Goal: Task Accomplishment & Management: Manage account settings

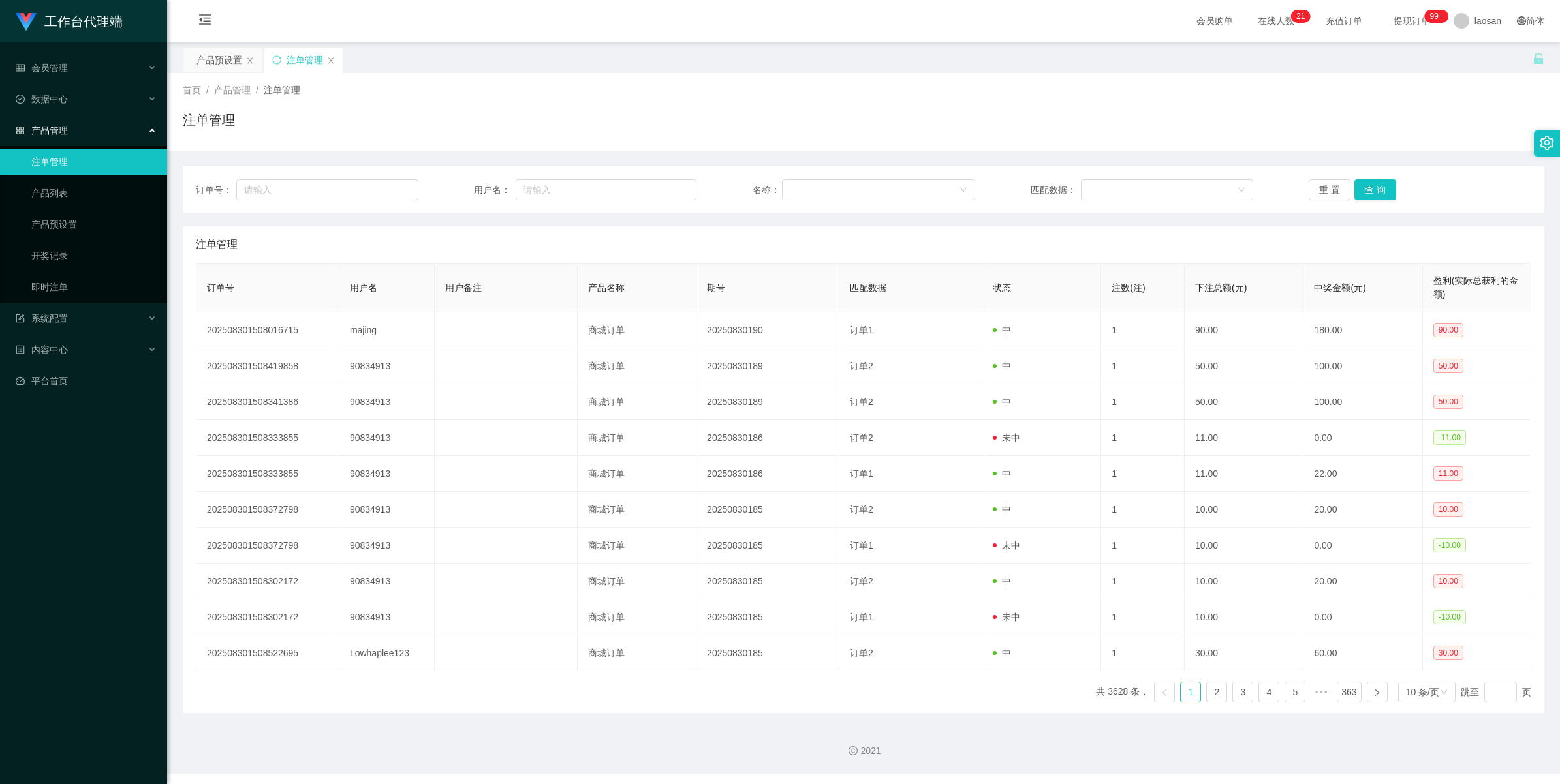
drag, startPoint x: 0, startPoint y: 0, endPoint x: 54, endPoint y: 162, distance: 170.8
click at [54, 162] on link "注单管理" at bounding box center [93, 161] width 125 height 26
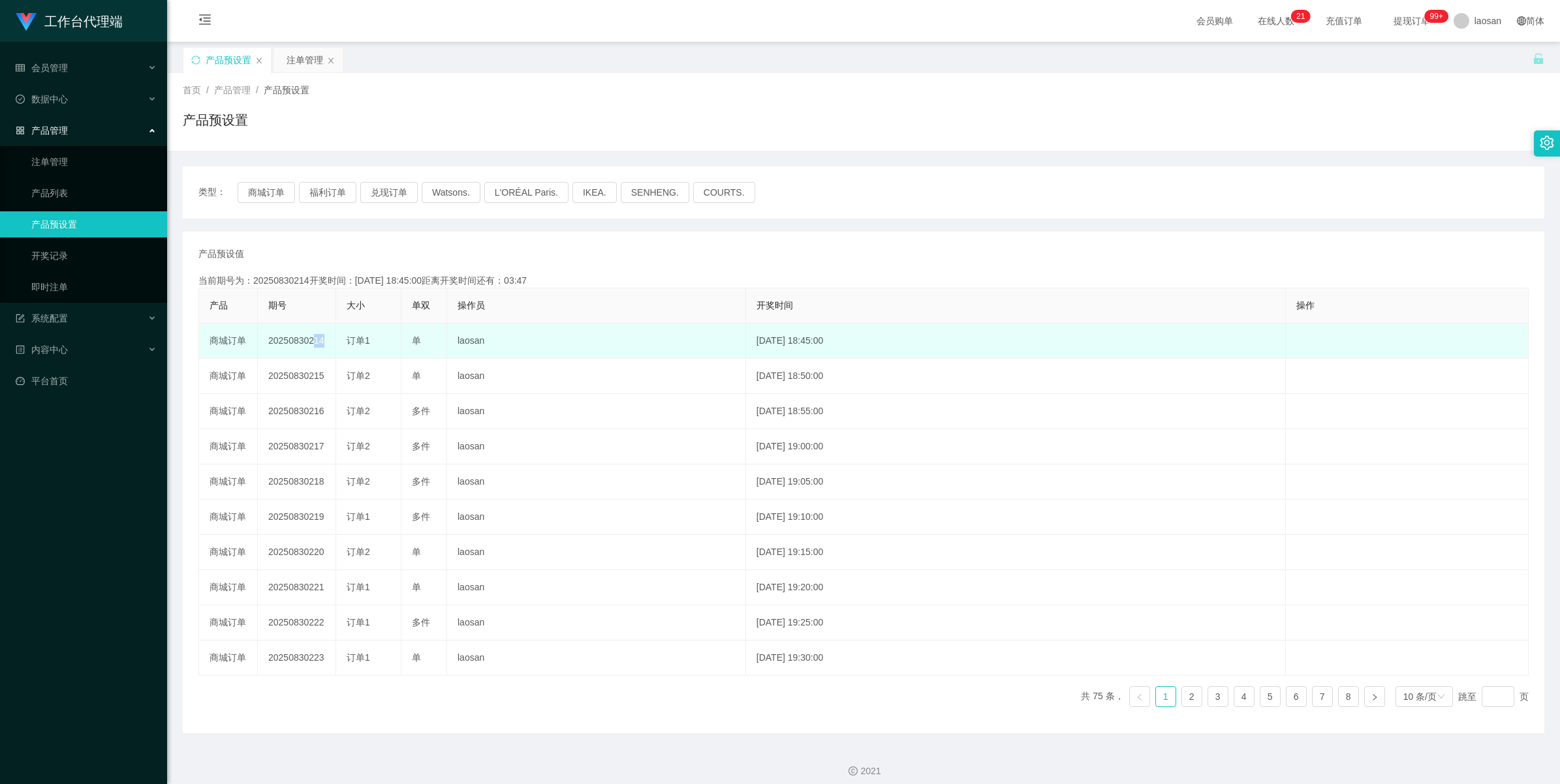
drag, startPoint x: 307, startPoint y: 340, endPoint x: 341, endPoint y: 344, distance: 34.2
click at [341, 344] on tr "商城订单 20250830214 订单1 单 laosan 2025-08-30 18:45:00 编 辑 限制投注" at bounding box center [863, 341] width 1329 height 35
copy td "214"
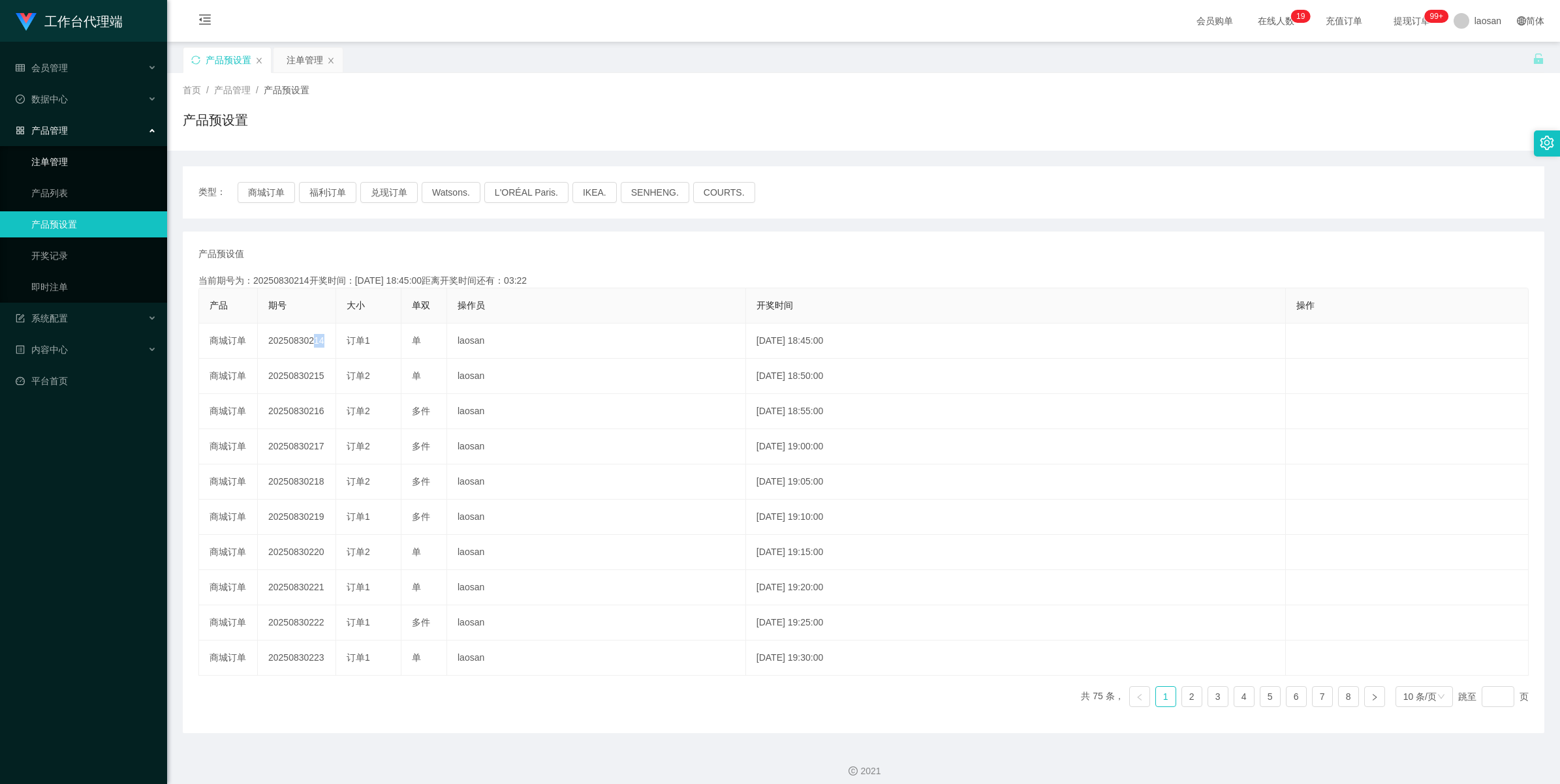
click at [65, 159] on link "注单管理" at bounding box center [93, 161] width 125 height 26
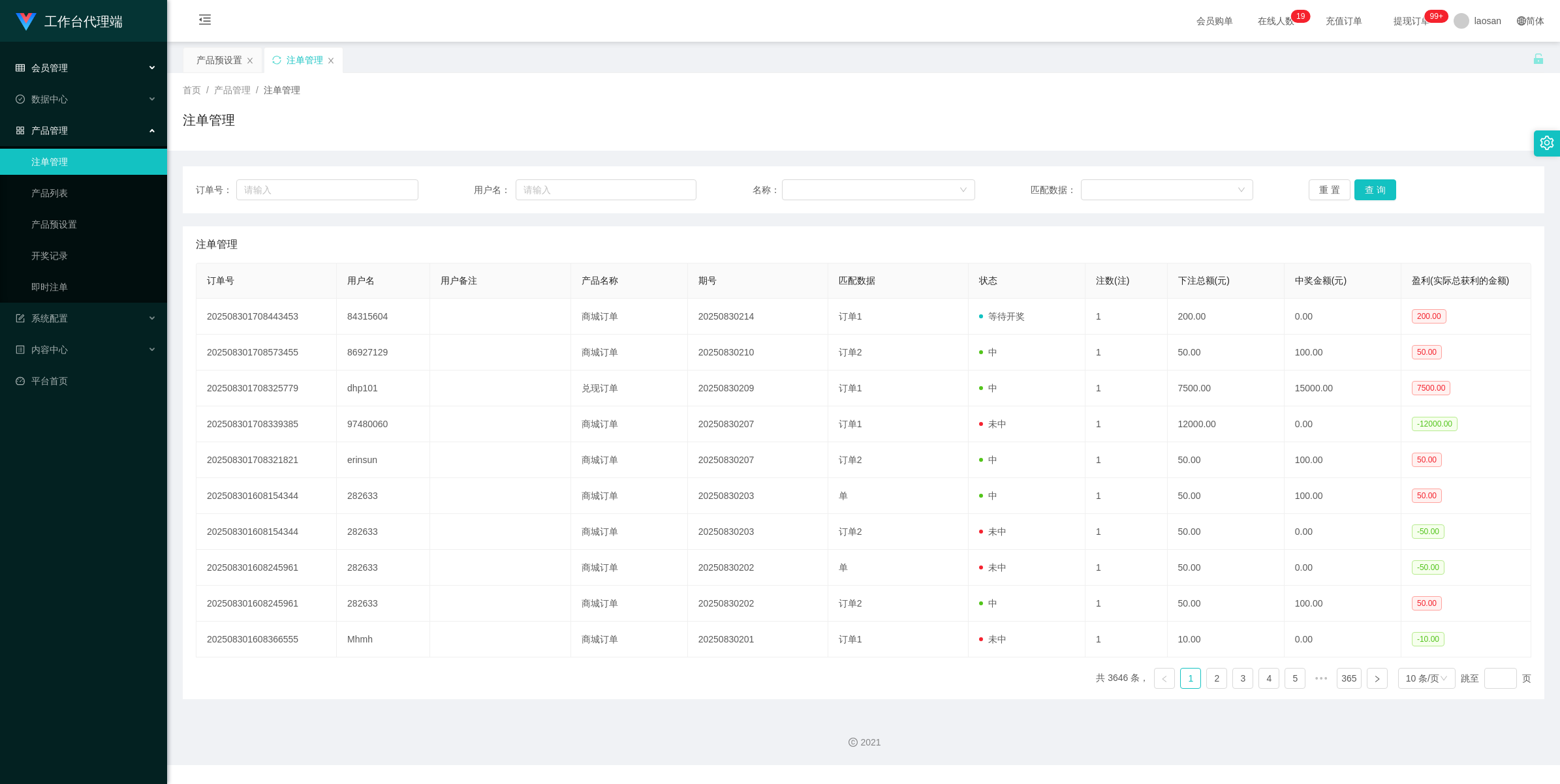
click at [69, 72] on div "会员管理" at bounding box center [83, 67] width 167 height 26
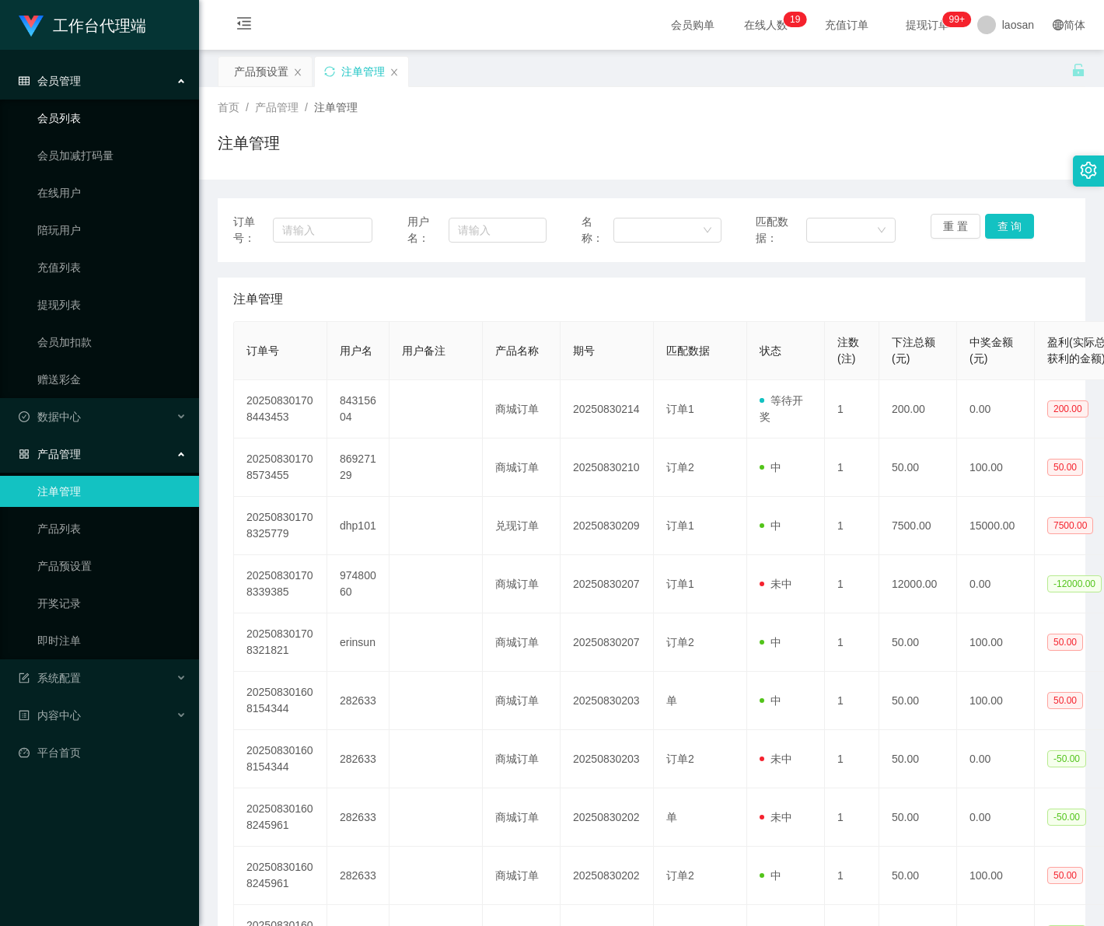
click at [103, 119] on link "会员列表" at bounding box center [111, 118] width 149 height 31
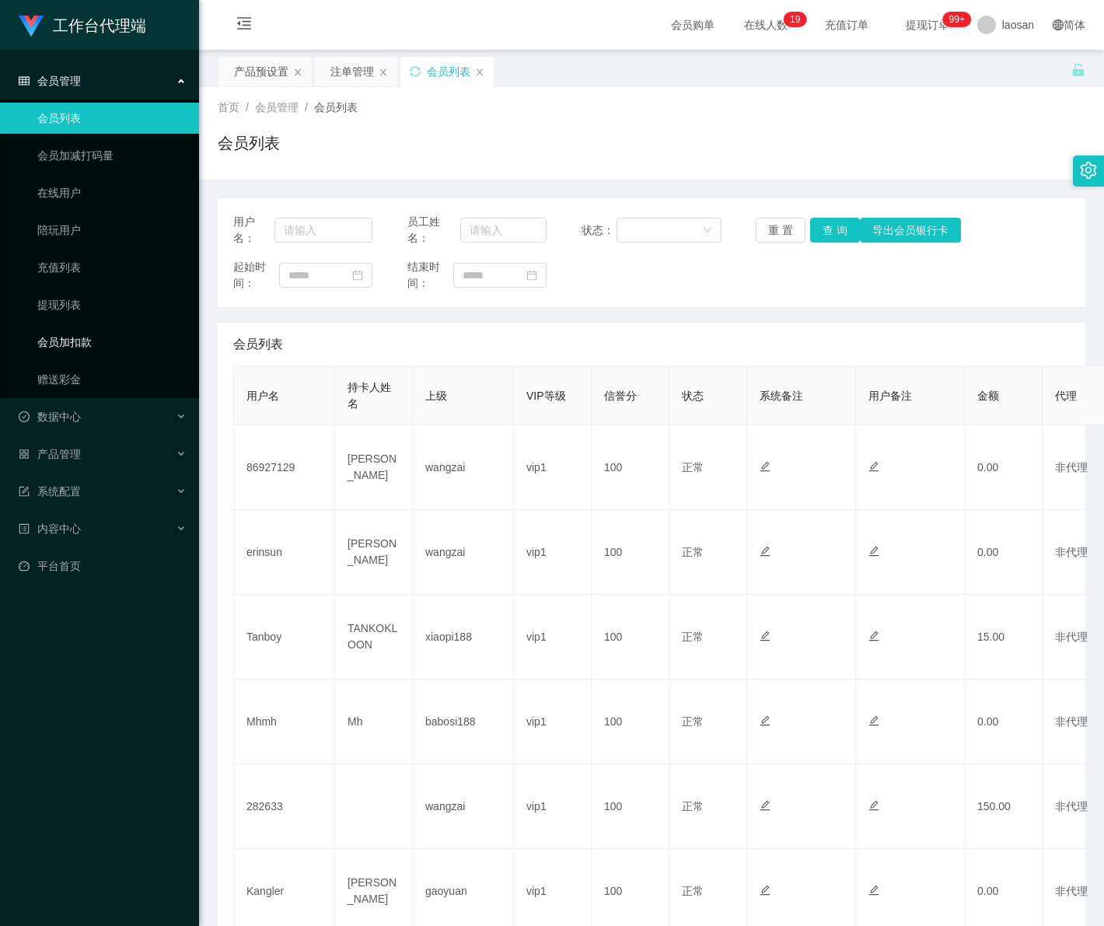
click at [89, 338] on link "会员加扣款" at bounding box center [111, 341] width 149 height 31
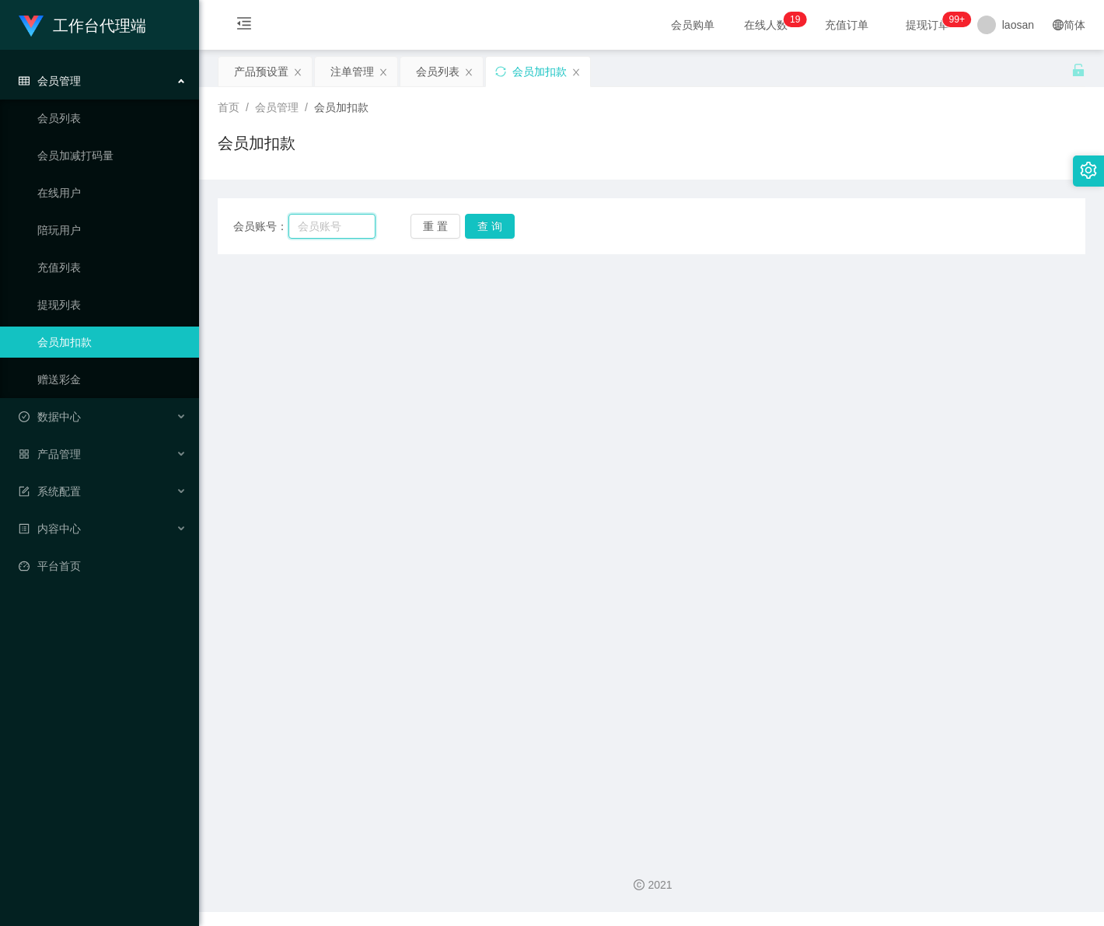
click at [340, 234] on input "text" at bounding box center [331, 226] width 86 height 25
paste input "84315604"
type input "84315604"
click at [494, 222] on button "查 询" at bounding box center [490, 226] width 50 height 25
